Goal: Task Accomplishment & Management: Use online tool/utility

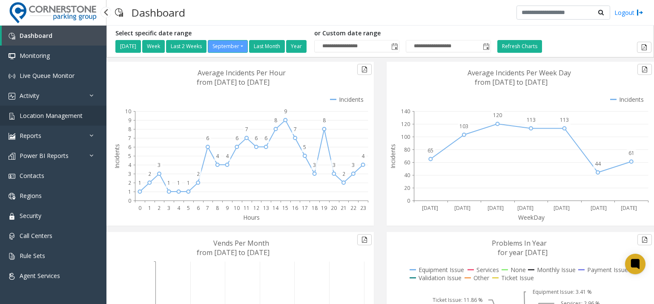
click at [67, 115] on span "Location Management" at bounding box center [51, 115] width 63 height 8
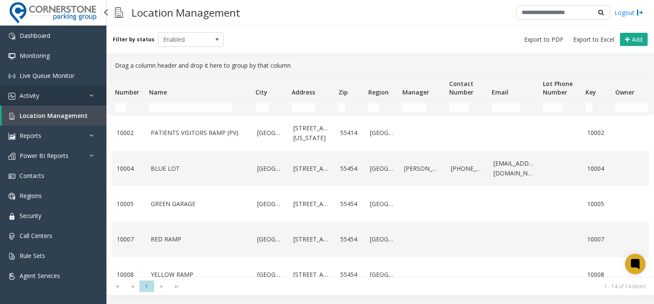
click at [61, 103] on link "Activity" at bounding box center [53, 96] width 106 height 20
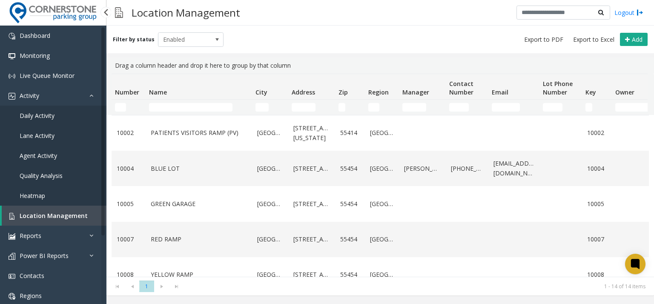
click at [61, 118] on link "Daily Activity" at bounding box center [53, 116] width 106 height 20
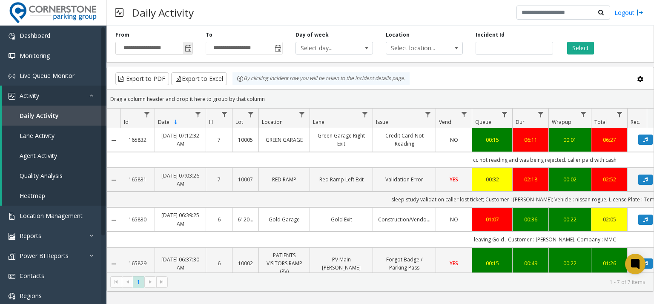
click at [191, 54] on span "Toggle popup" at bounding box center [187, 48] width 9 height 14
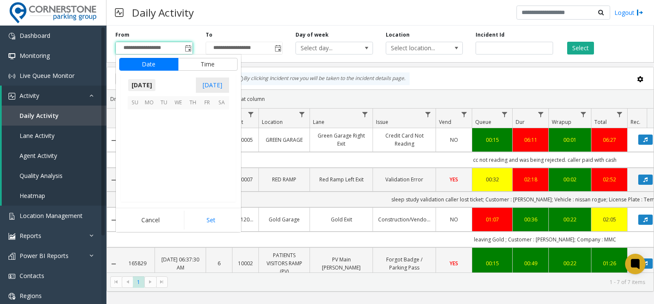
scroll to position [152706, 0]
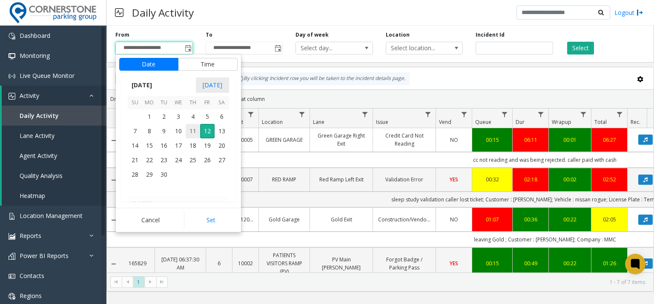
click at [193, 131] on span "11" at bounding box center [193, 131] width 14 height 14
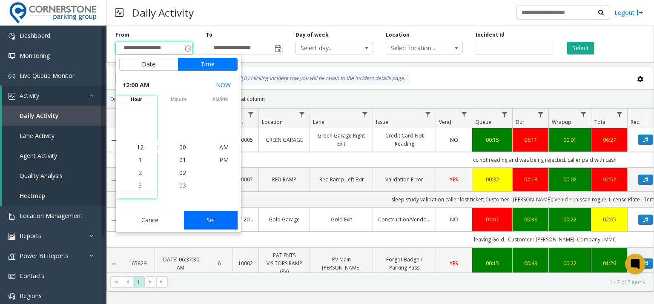
click at [216, 225] on button "Set" at bounding box center [211, 220] width 54 height 19
type input "**********"
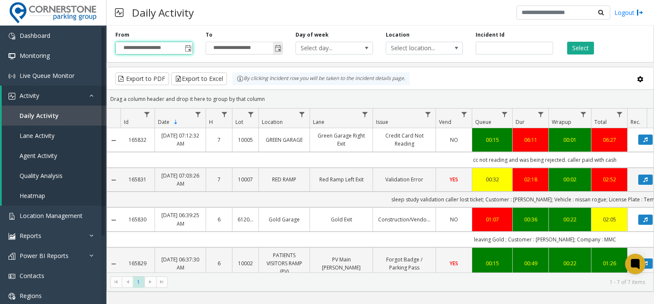
click at [277, 46] on span "Toggle popup" at bounding box center [277, 48] width 7 height 7
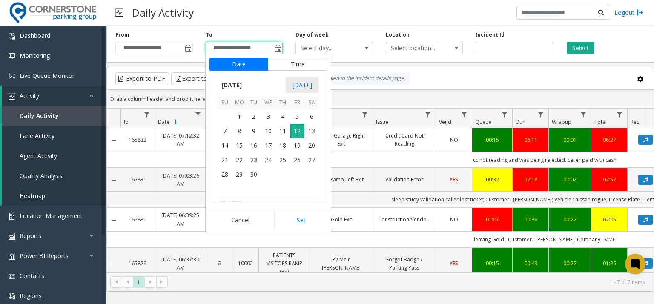
scroll to position [13, 0]
click at [286, 129] on span "11" at bounding box center [282, 131] width 14 height 14
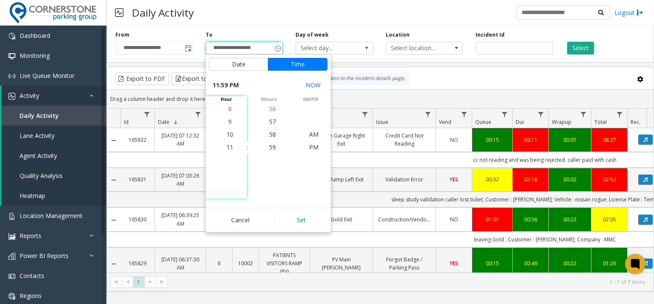
drag, startPoint x: 300, startPoint y: 227, endPoint x: 314, endPoint y: 207, distance: 23.8
click at [300, 225] on button "Set" at bounding box center [301, 220] width 54 height 19
type input "**********"
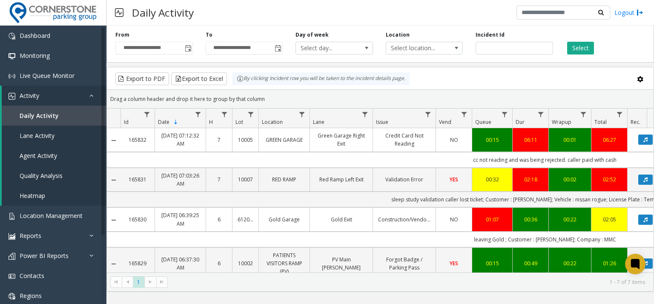
click at [588, 41] on div "Select" at bounding box center [604, 42] width 90 height 23
click at [587, 51] on button "Select" at bounding box center [580, 48] width 27 height 13
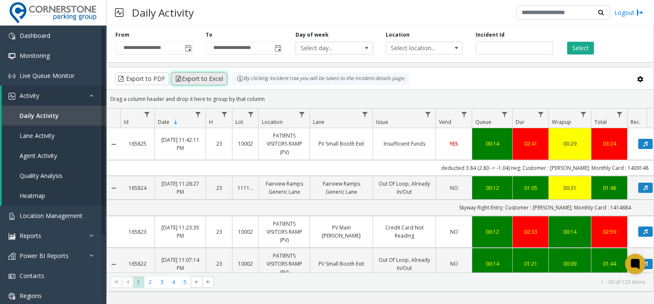
click at [188, 74] on button "Export to Excel" at bounding box center [199, 78] width 56 height 13
